Goal: Transaction & Acquisition: Purchase product/service

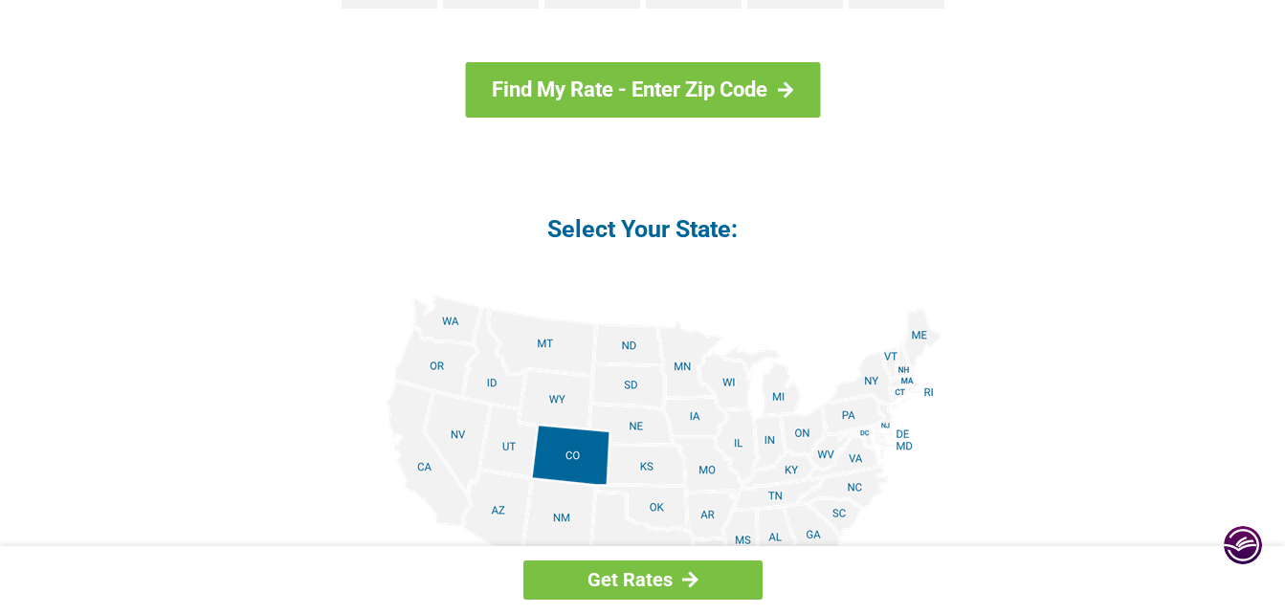
scroll to position [2131, 0]
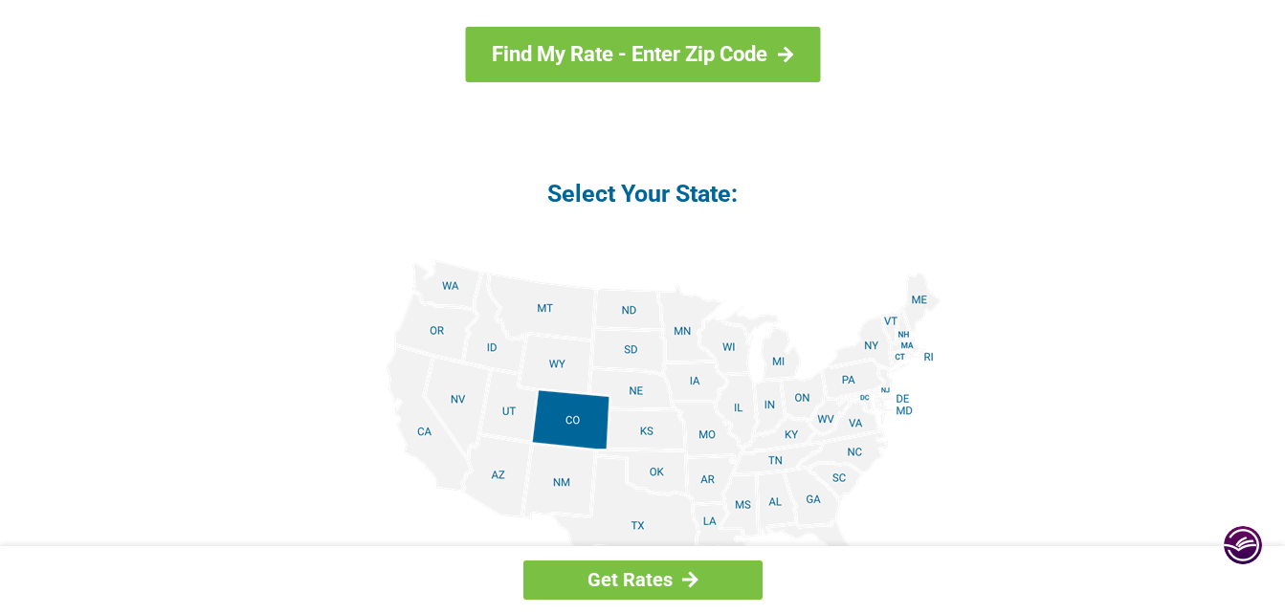
click at [710, 425] on img at bounding box center [642, 474] width 597 height 431
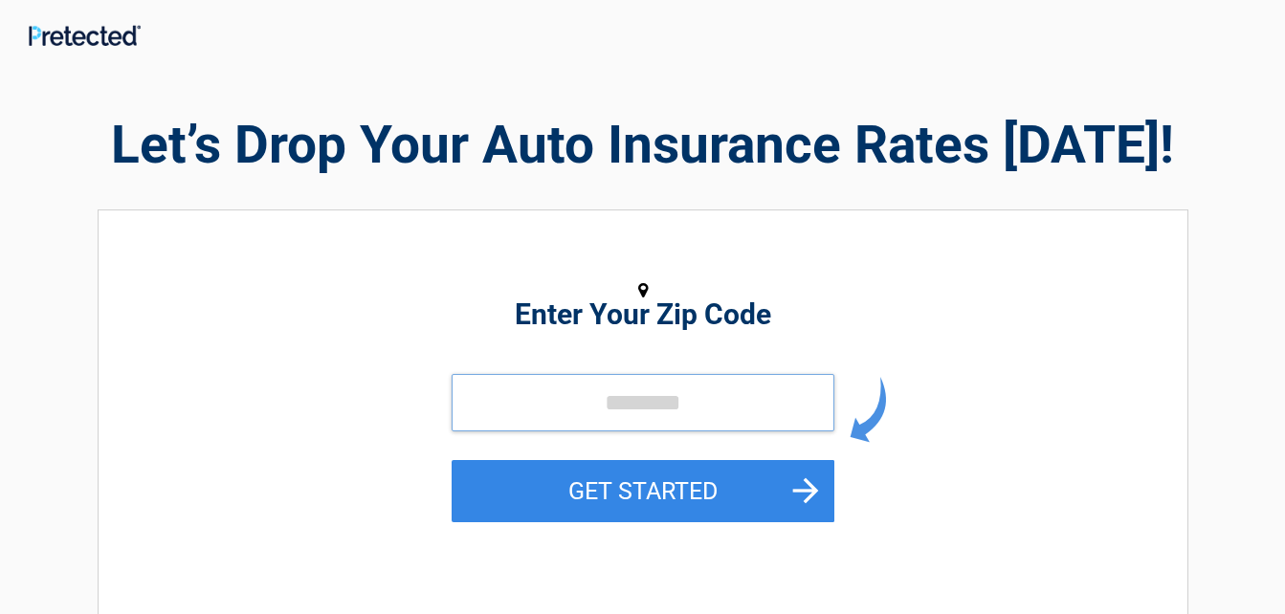
click at [693, 417] on input "tel" at bounding box center [643, 402] width 383 height 57
type input "*****"
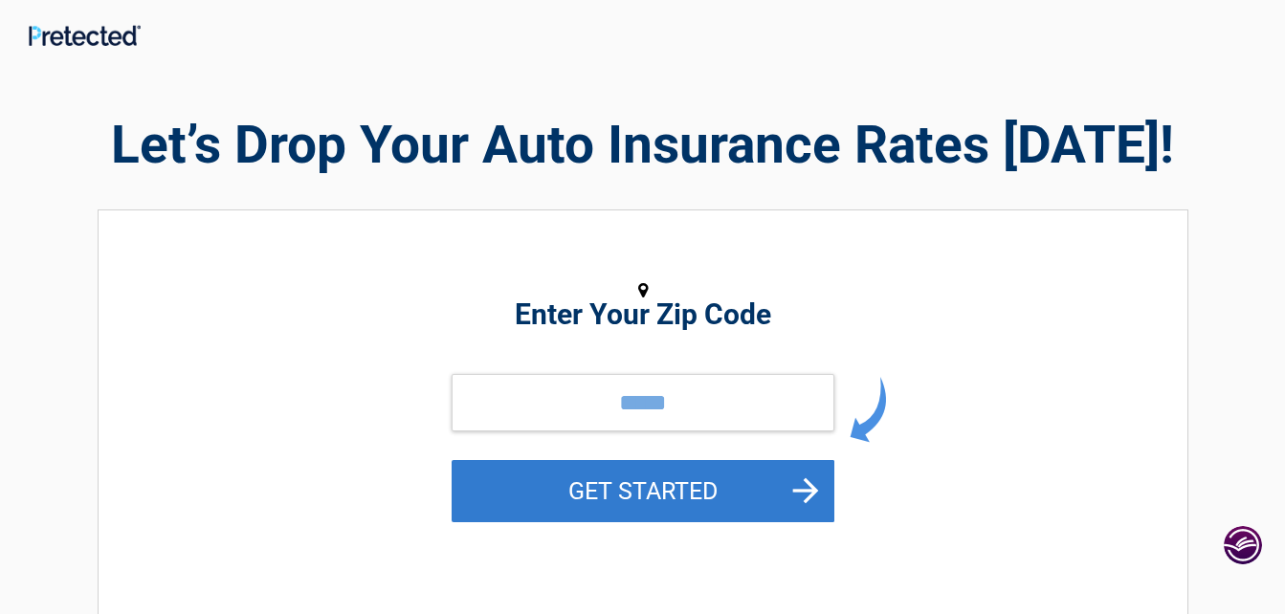
click at [717, 490] on button "GET STARTED" at bounding box center [643, 491] width 383 height 62
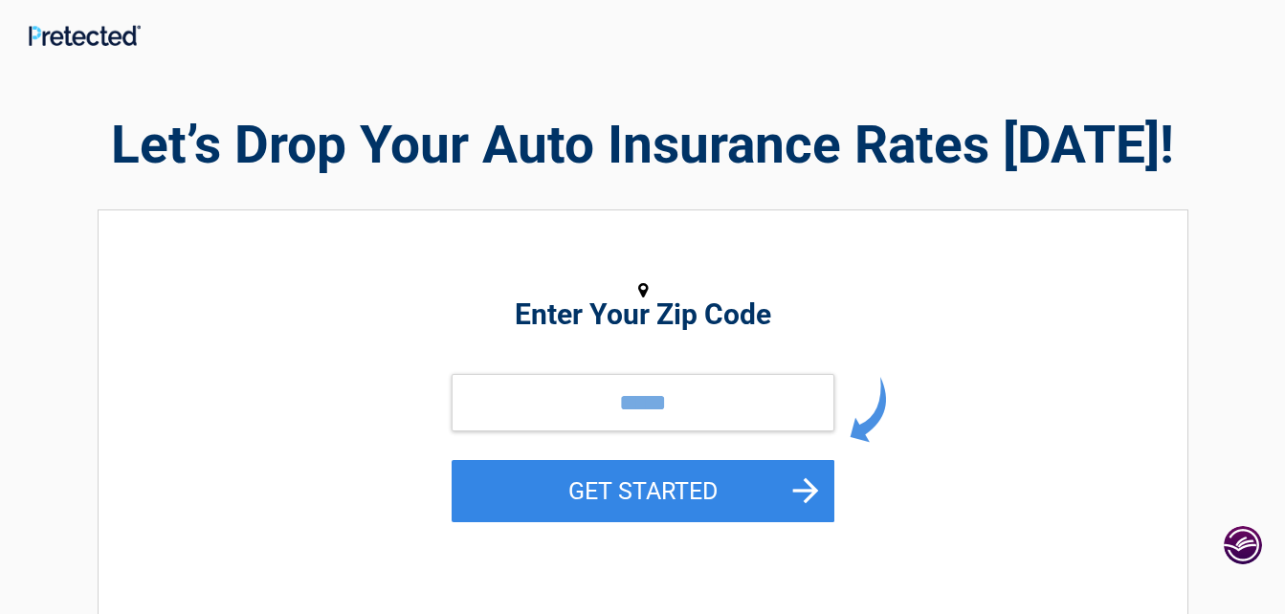
click at [717, 490] on div "**********" at bounding box center [643, 417] width 1091 height 414
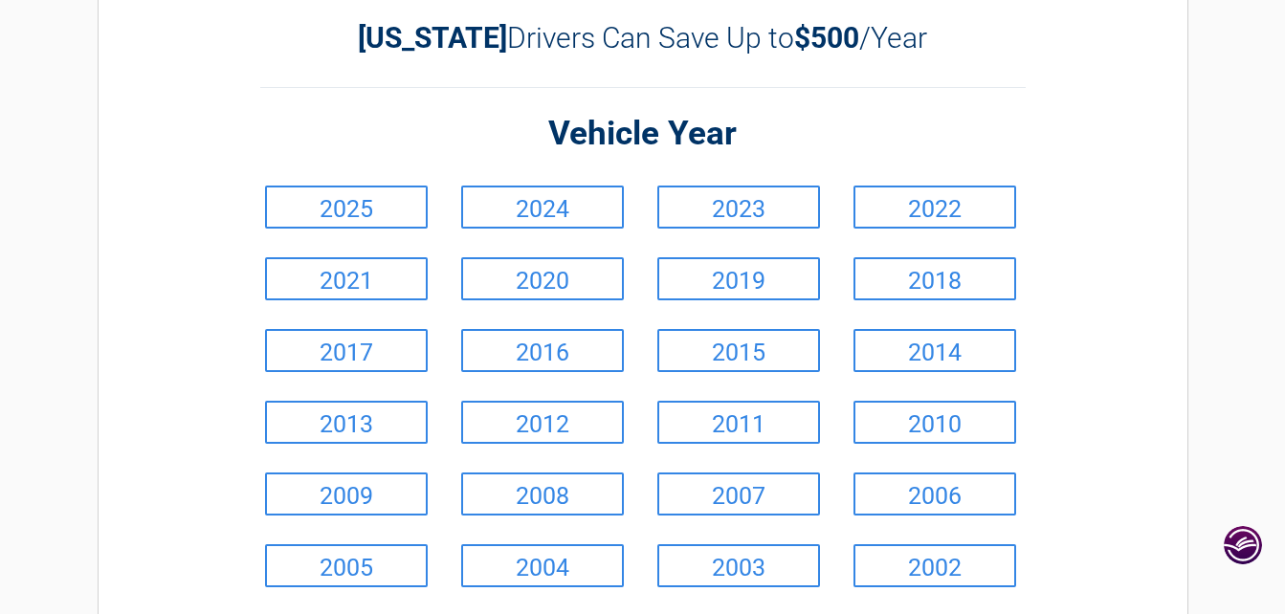
scroll to position [121, 0]
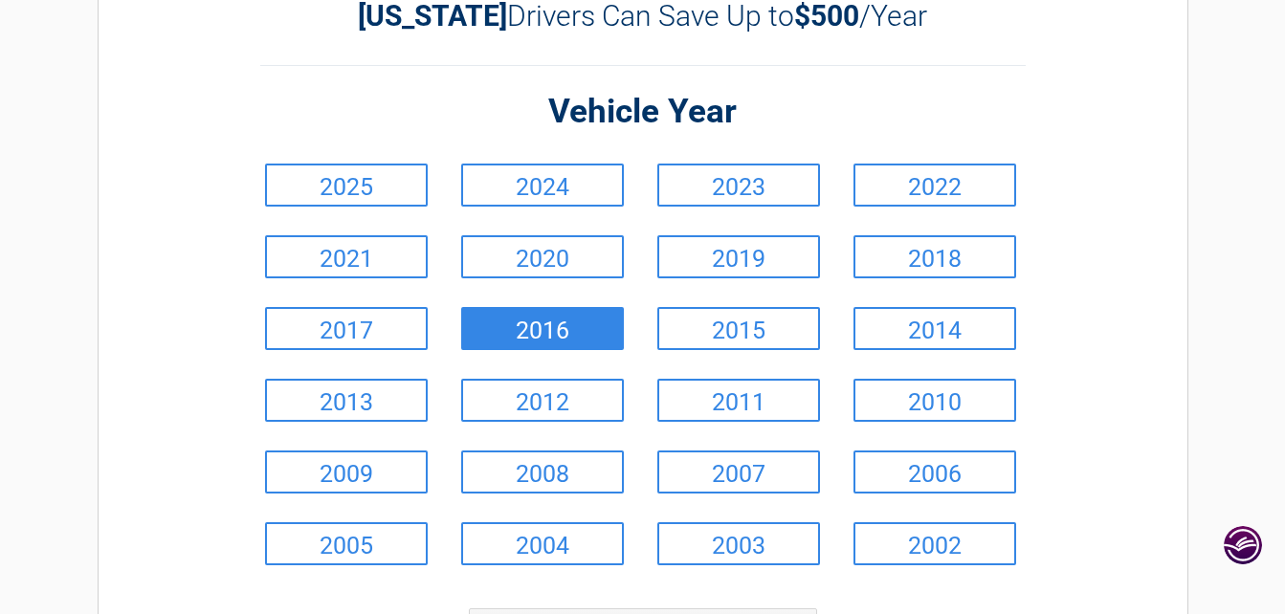
click at [538, 330] on link "2016" at bounding box center [542, 328] width 163 height 43
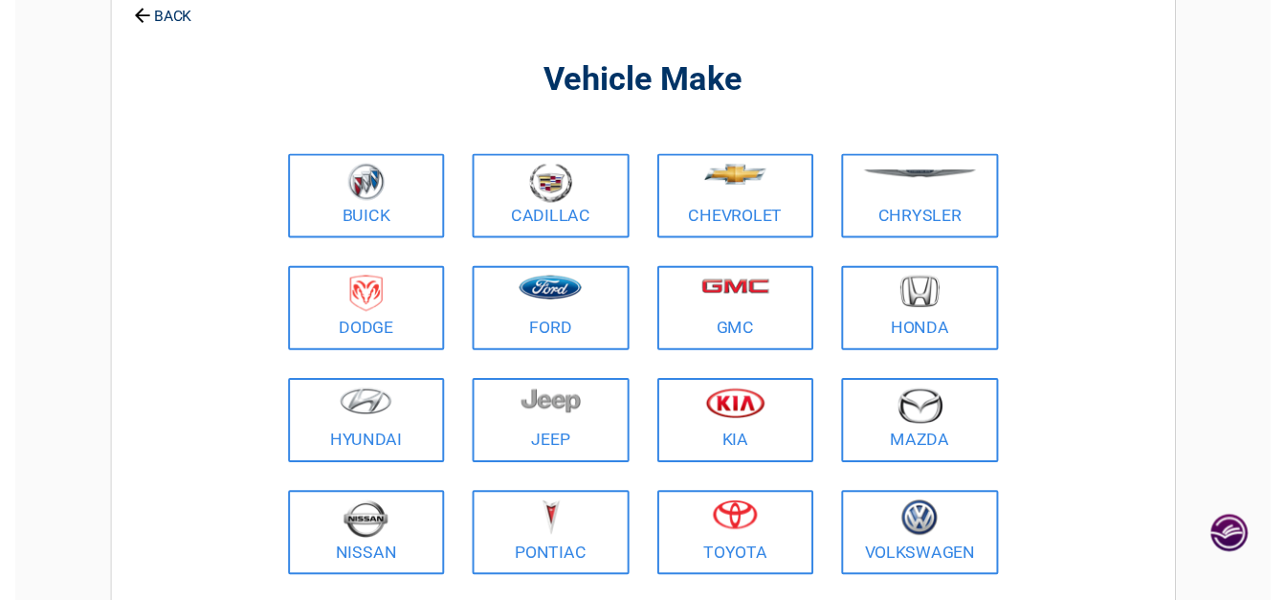
scroll to position [0, 0]
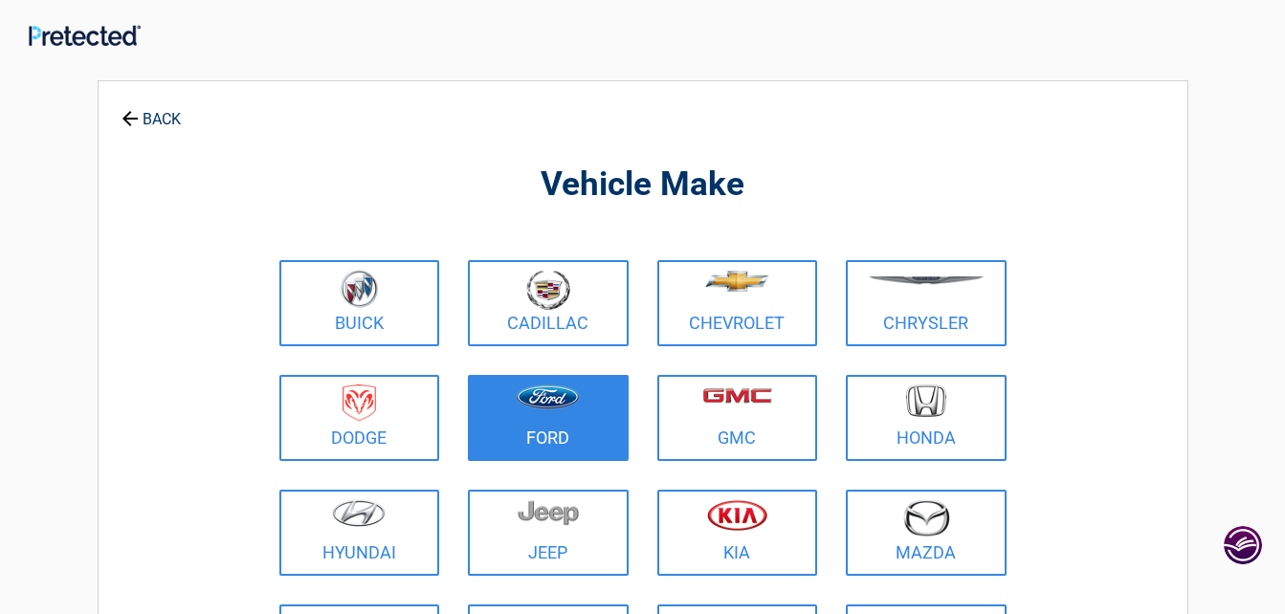
drag, startPoint x: 538, startPoint y: 330, endPoint x: 540, endPoint y: 409, distance: 79.4
click at [540, 409] on figure at bounding box center [548, 406] width 138 height 43
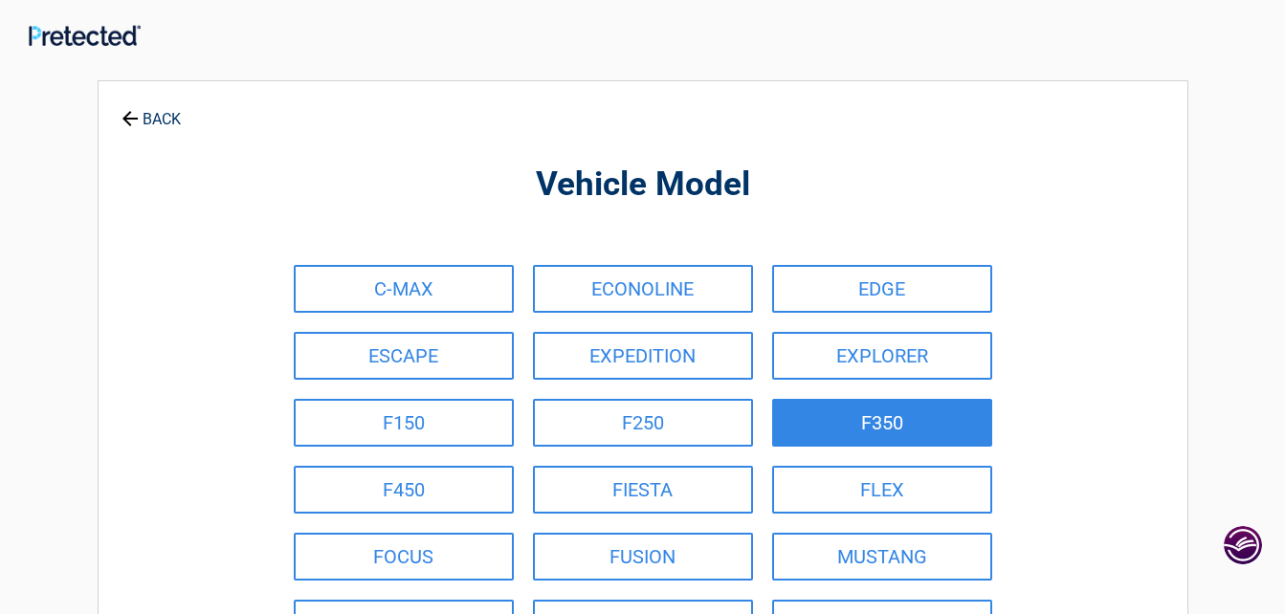
click at [880, 421] on link "F350" at bounding box center [882, 423] width 220 height 48
